Goal: Task Accomplishment & Management: Use online tool/utility

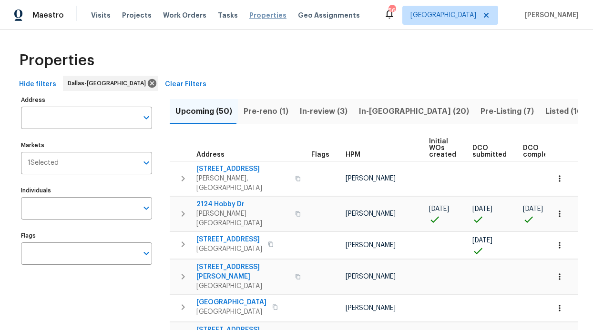
click at [249, 18] on span "Properties" at bounding box center [267, 15] width 37 height 10
click at [80, 209] on input "Individuals" at bounding box center [79, 208] width 117 height 22
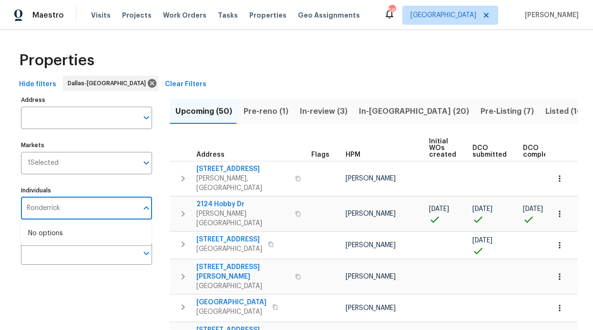
type input "Ronderrick"
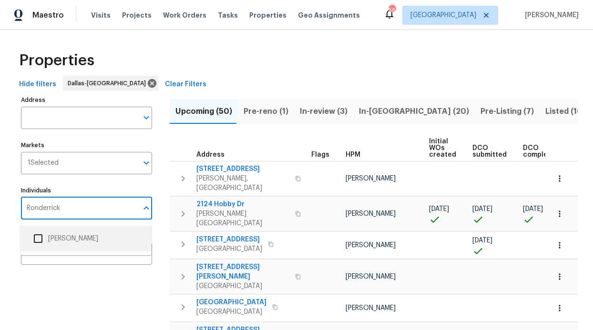
click at [64, 234] on li "[PERSON_NAME]" at bounding box center [86, 239] width 116 height 20
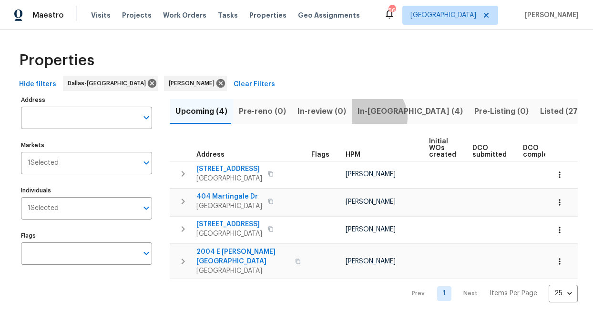
click at [364, 116] on span "In-reno (4)" at bounding box center [409, 111] width 105 height 13
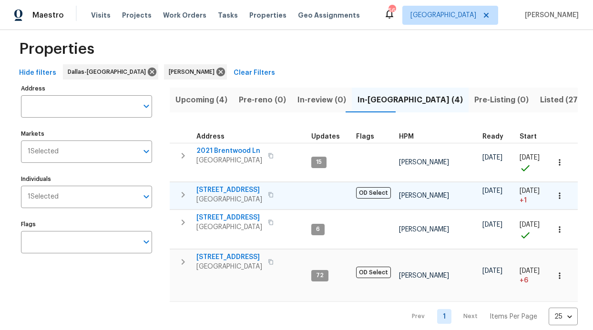
scroll to position [36, 0]
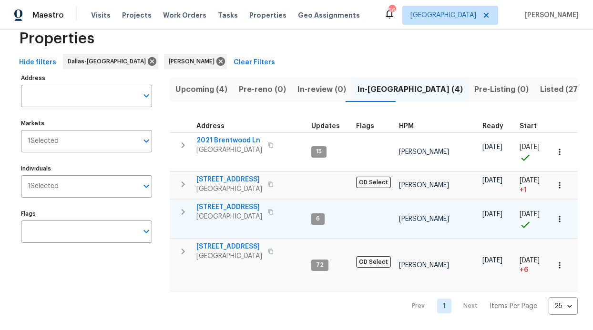
click at [223, 200] on td "720 Lake Grove Dr Little Elm, TX 75068" at bounding box center [239, 212] width 138 height 25
click at [223, 203] on span "720 Lake Grove Dr" at bounding box center [229, 208] width 66 height 10
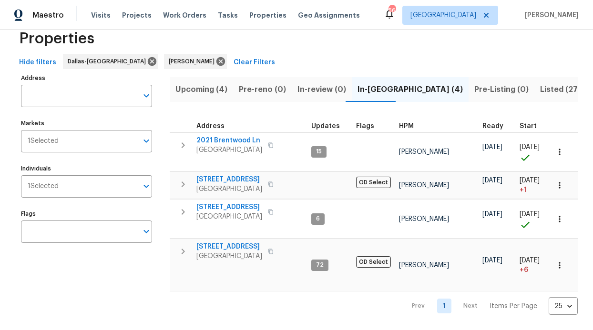
scroll to position [25, 0]
click at [147, 28] on div "Maestro Visits Projects Work Orders Tasks Properties Geo Assignments 56 Dallas …" at bounding box center [296, 15] width 593 height 30
click at [146, 23] on div "Visits Projects Work Orders Tasks Properties Geo Assignments" at bounding box center [231, 15] width 280 height 19
click at [142, 20] on span "Projects" at bounding box center [137, 15] width 30 height 10
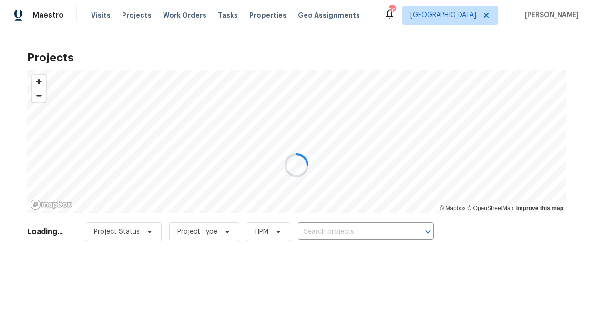
click at [169, 21] on div at bounding box center [296, 165] width 593 height 330
click at [171, 18] on div at bounding box center [296, 165] width 593 height 330
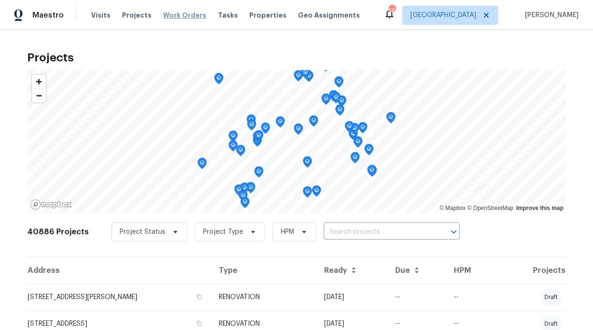
click at [173, 16] on span "Work Orders" at bounding box center [184, 15] width 43 height 10
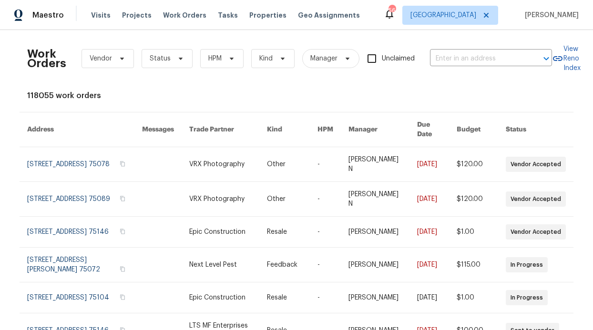
click at [196, 42] on div "Work Orders Vendor Status HPM Kind Manager Unclaimed ​" at bounding box center [289, 59] width 525 height 42
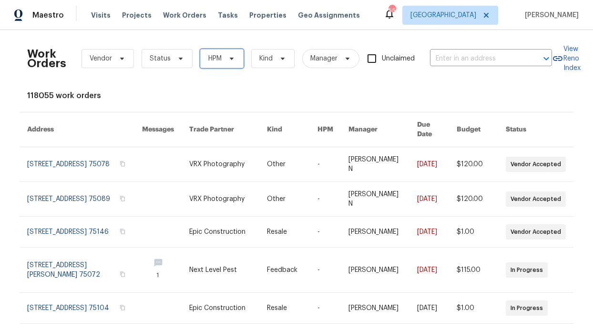
click at [202, 51] on span "HPM" at bounding box center [221, 58] width 43 height 19
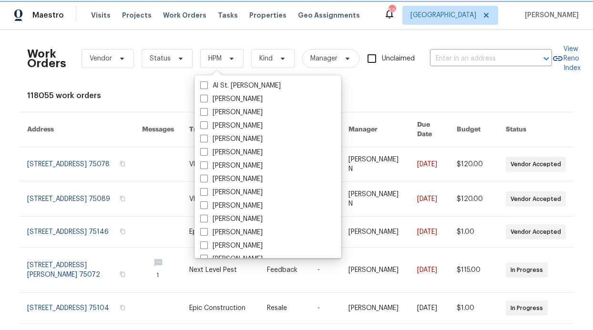
click at [208, 61] on span "HPM" at bounding box center [214, 59] width 13 height 10
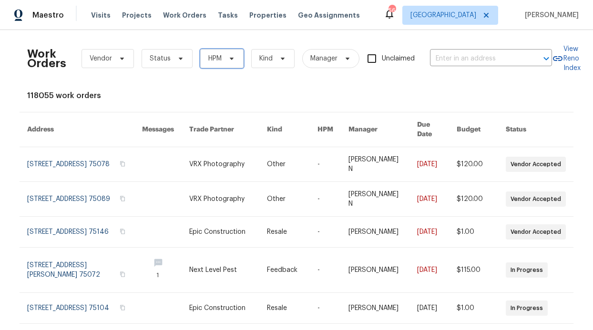
click at [208, 61] on span "HPM" at bounding box center [214, 59] width 13 height 10
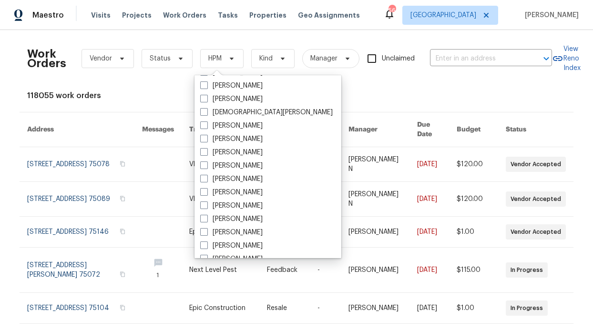
scroll to position [532, 0]
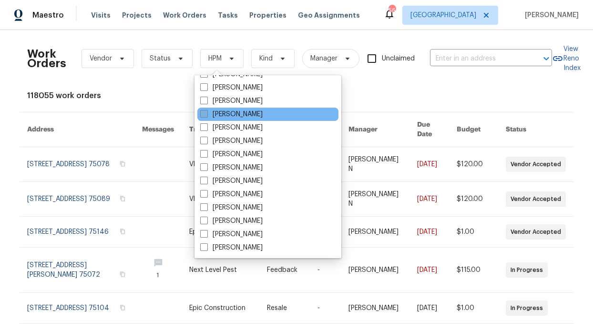
click at [246, 118] on label "[PERSON_NAME]" at bounding box center [231, 115] width 62 height 10
click at [206, 116] on input "[PERSON_NAME]" at bounding box center [203, 113] width 6 height 6
checkbox input "true"
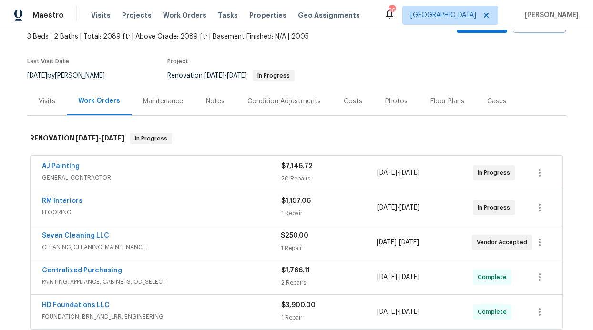
scroll to position [57, 0]
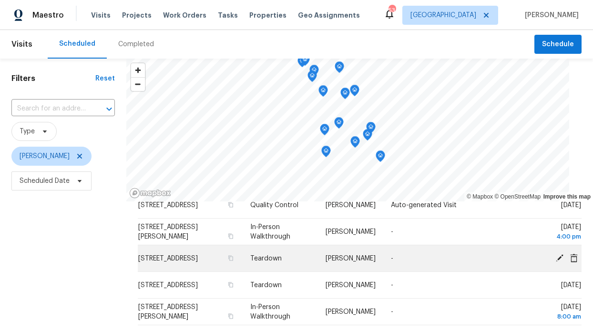
scroll to position [98, 0]
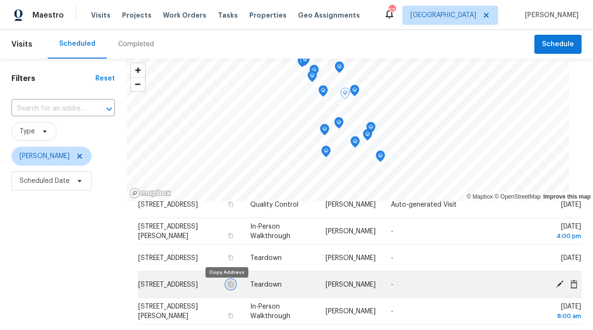
click at [228, 287] on icon "button" at bounding box center [231, 285] width 6 height 6
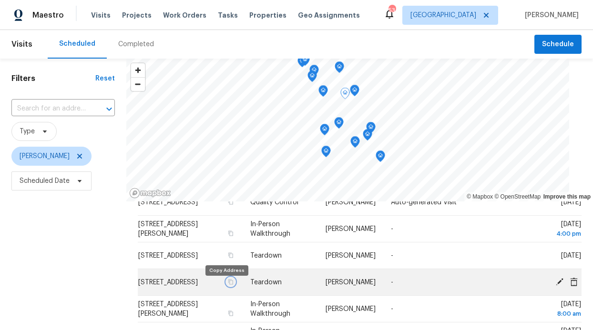
scroll to position [102, 0]
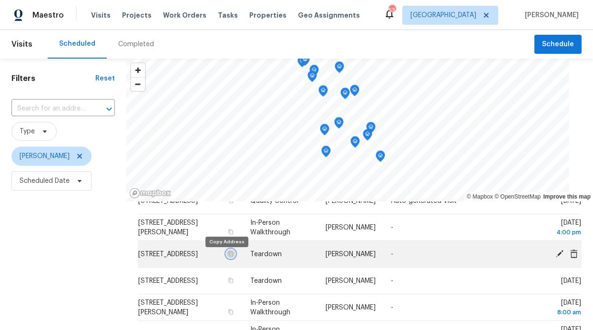
click at [228, 256] on icon "button" at bounding box center [230, 253] width 5 height 5
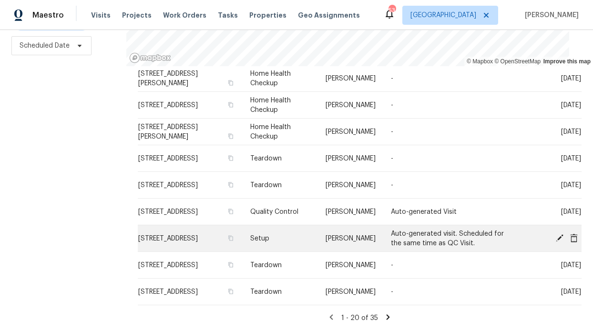
scroll to position [143, 0]
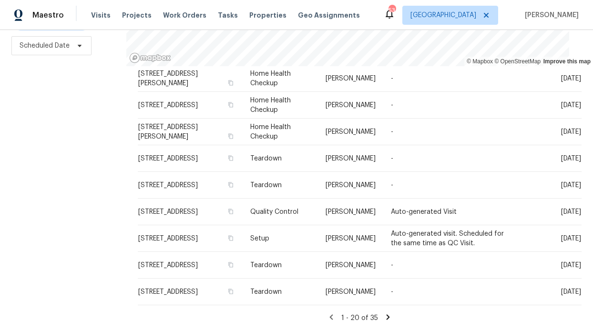
click at [384, 313] on icon at bounding box center [388, 317] width 9 height 9
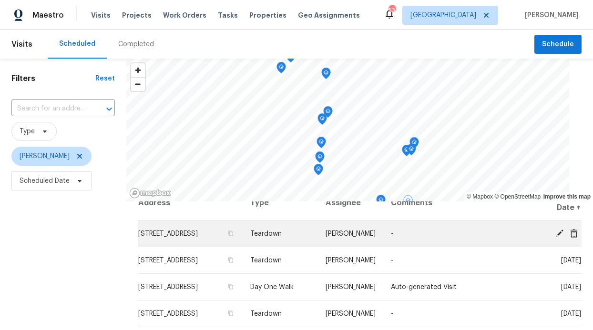
scroll to position [16, 0]
click at [228, 236] on icon "button" at bounding box center [230, 233] width 5 height 5
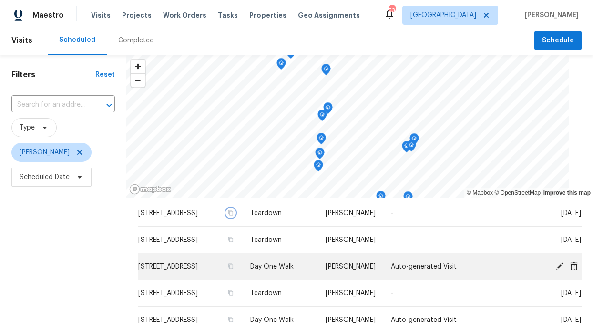
scroll to position [33, 0]
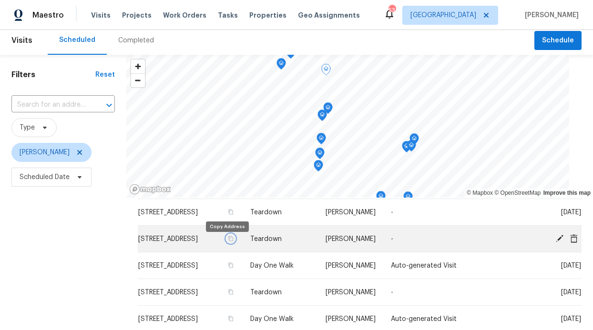
click at [228, 242] on icon "button" at bounding box center [231, 239] width 6 height 6
click at [555, 240] on icon at bounding box center [559, 238] width 9 height 9
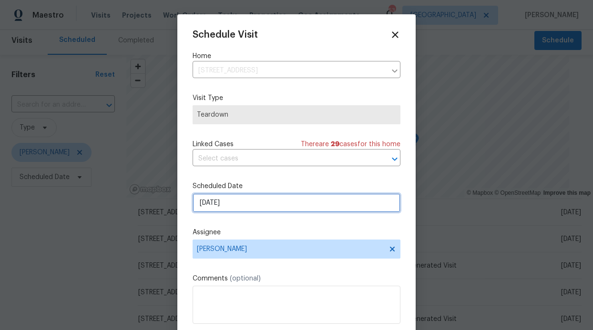
drag, startPoint x: 332, startPoint y: 208, endPoint x: 339, endPoint y: 198, distance: 12.3
click at [333, 208] on input "9/21/2025" at bounding box center [297, 202] width 208 height 19
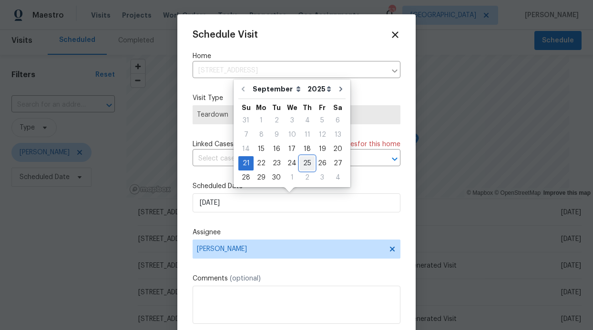
click at [306, 161] on div "25" at bounding box center [307, 163] width 15 height 13
type input "9/25/2025"
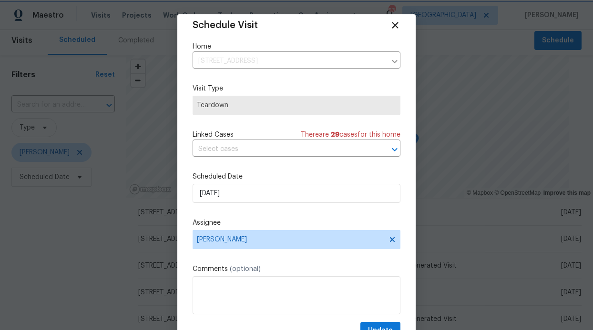
scroll to position [17, 0]
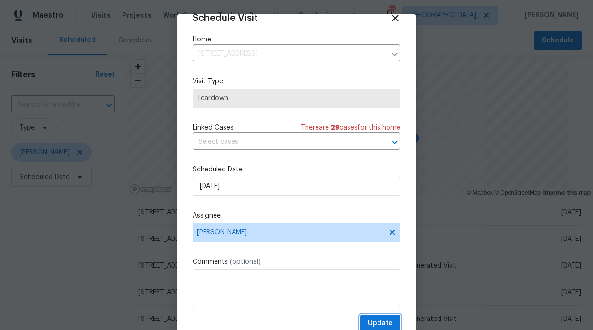
click at [371, 321] on span "Update" at bounding box center [380, 324] width 25 height 12
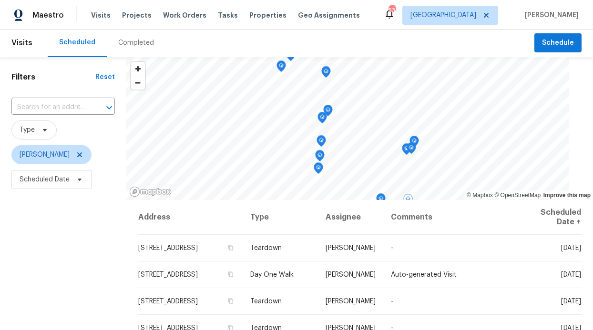
scroll to position [0, 0]
